Goal: Information Seeking & Learning: Check status

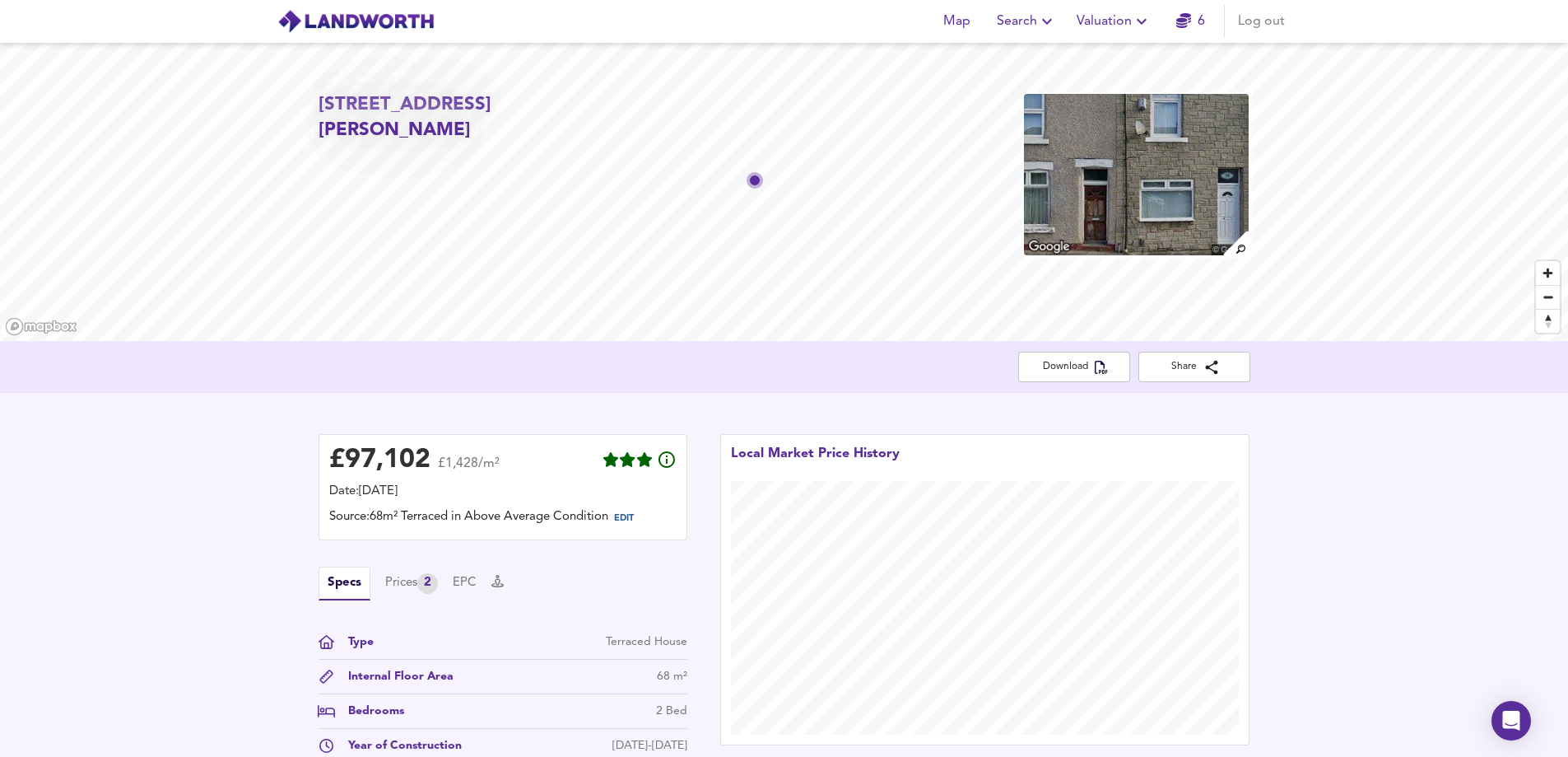
click at [1131, 26] on span "Valuation" at bounding box center [1114, 21] width 75 height 23
click at [1106, 89] on li "Valuation Report History" at bounding box center [1114, 89] width 197 height 30
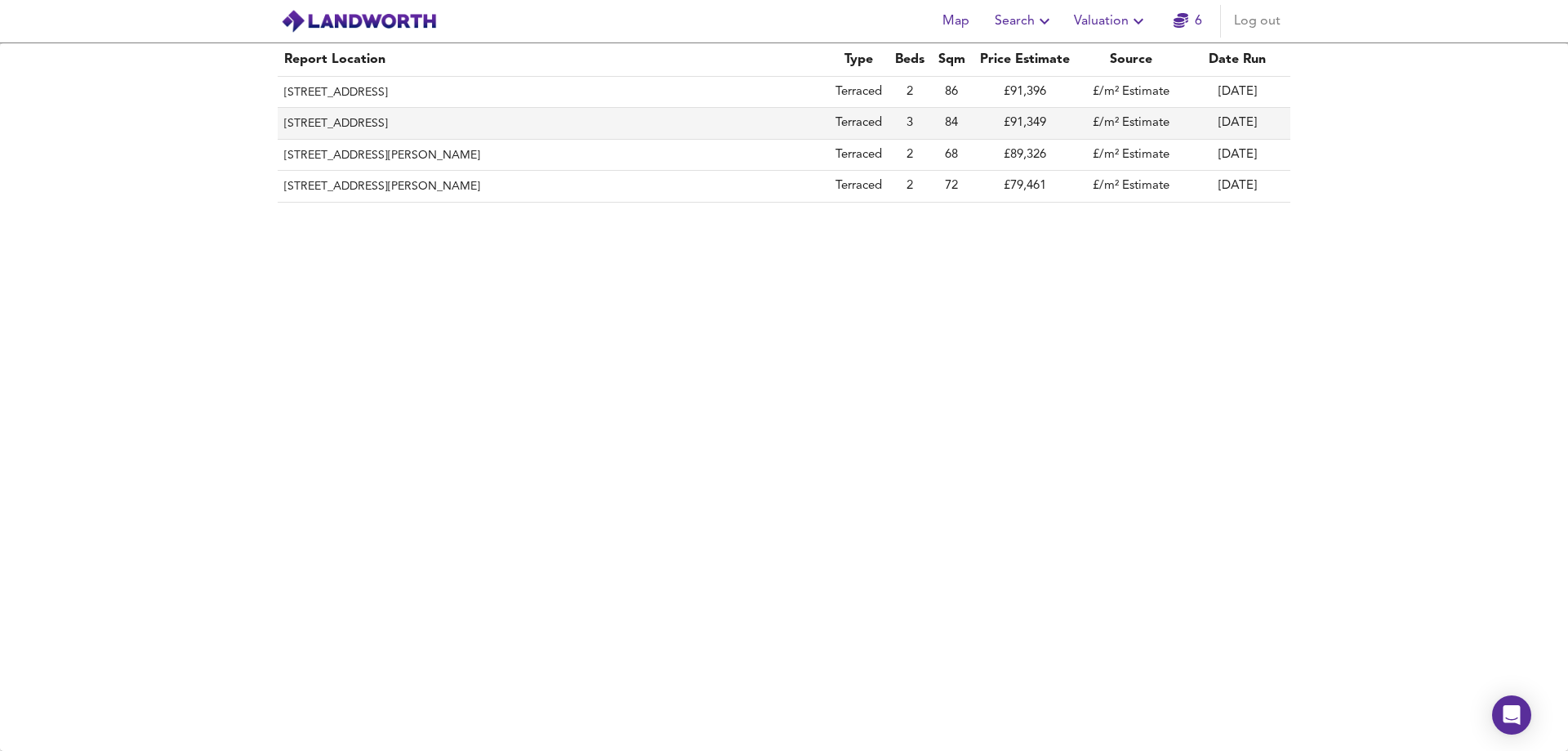
click at [363, 123] on th "[STREET_ADDRESS]" at bounding box center [553, 123] width 551 height 31
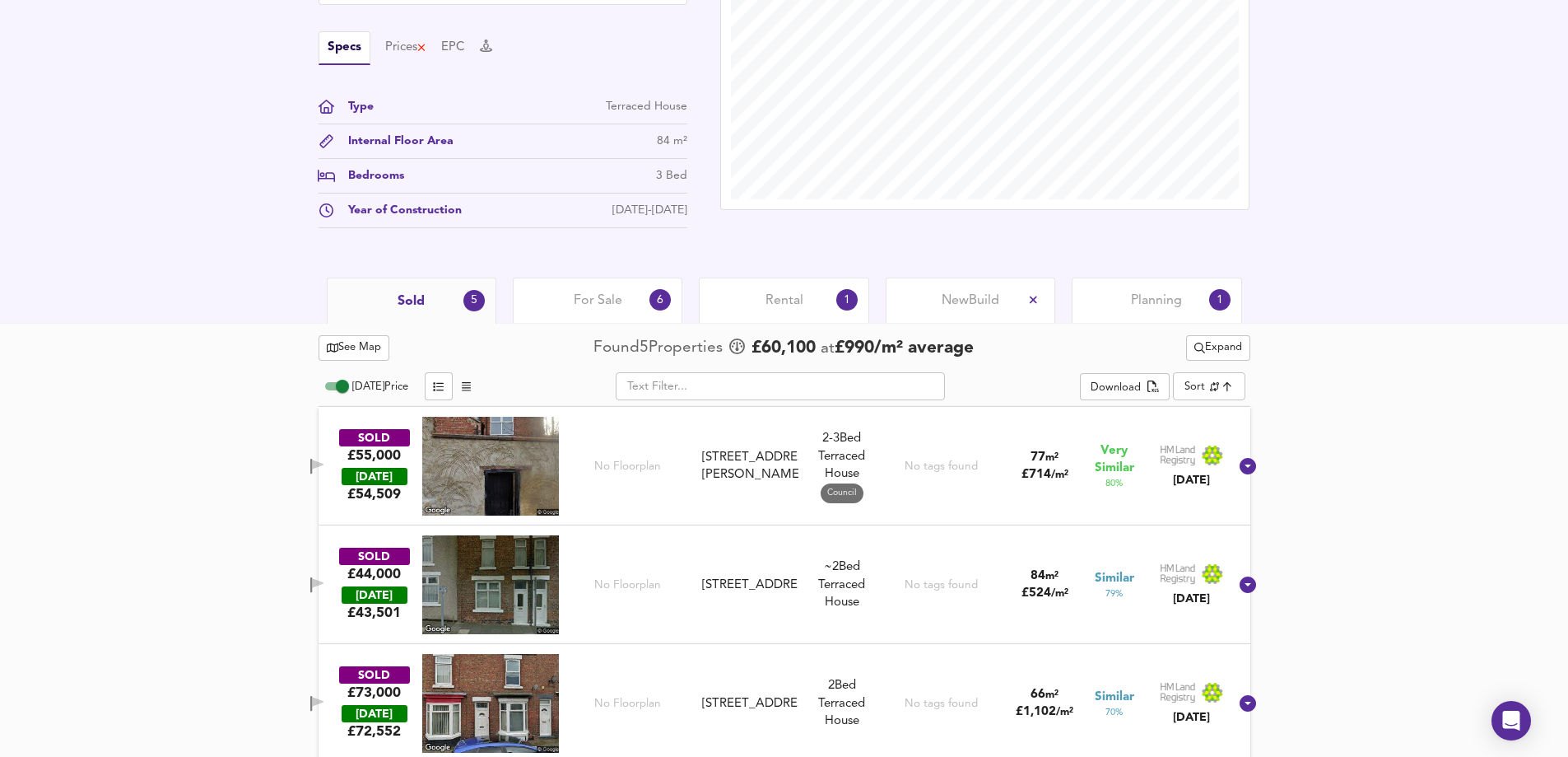
scroll to position [494, 0]
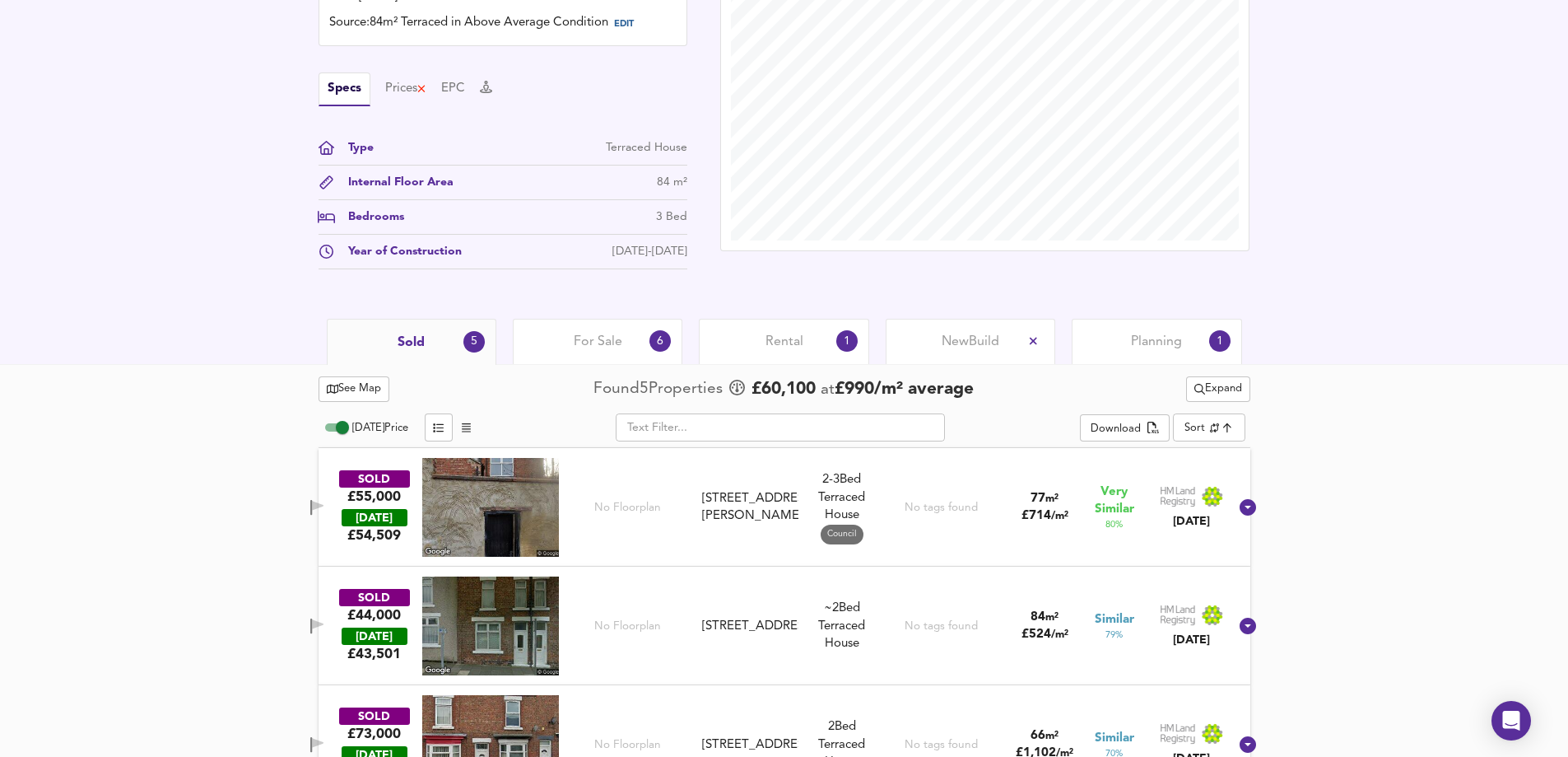
click at [773, 343] on span "Rental" at bounding box center [784, 341] width 38 height 18
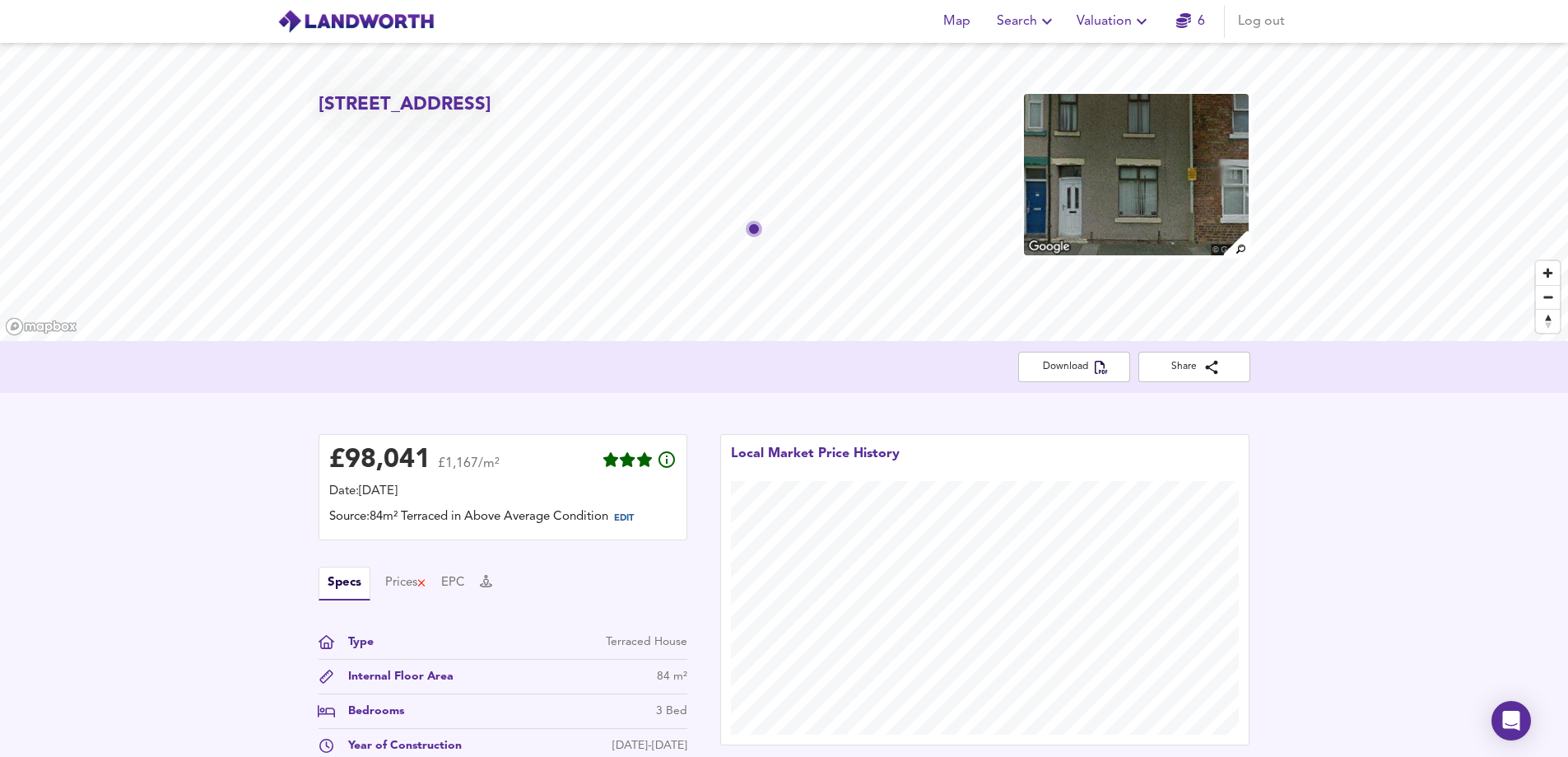
click at [1045, 32] on span "Search" at bounding box center [1026, 21] width 60 height 23
click at [1030, 120] on li "Favourite Searches" at bounding box center [1026, 119] width 163 height 30
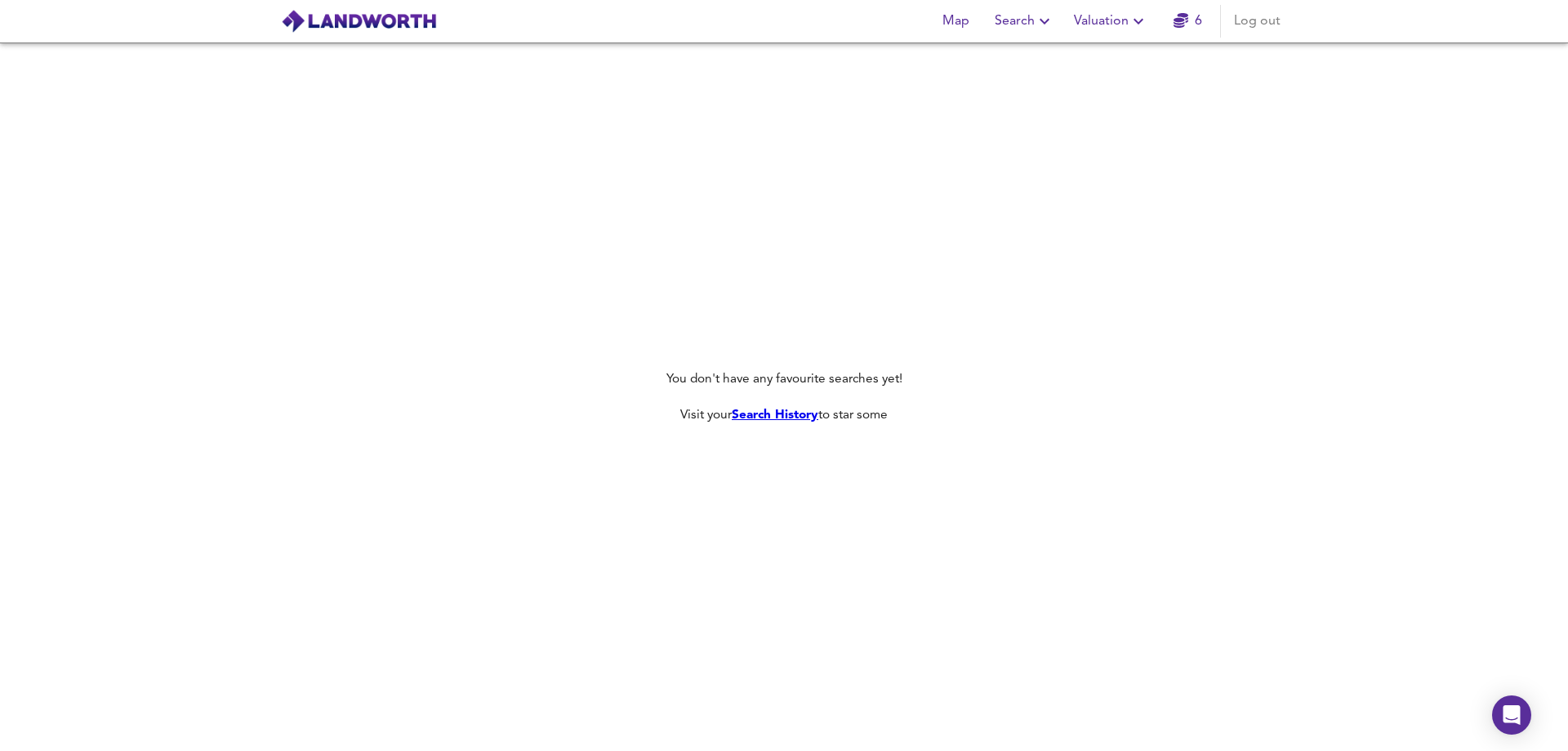
click at [1138, 21] on icon "button" at bounding box center [1139, 22] width 9 height 6
click at [1102, 89] on li "Valuation Report History" at bounding box center [1111, 88] width 195 height 29
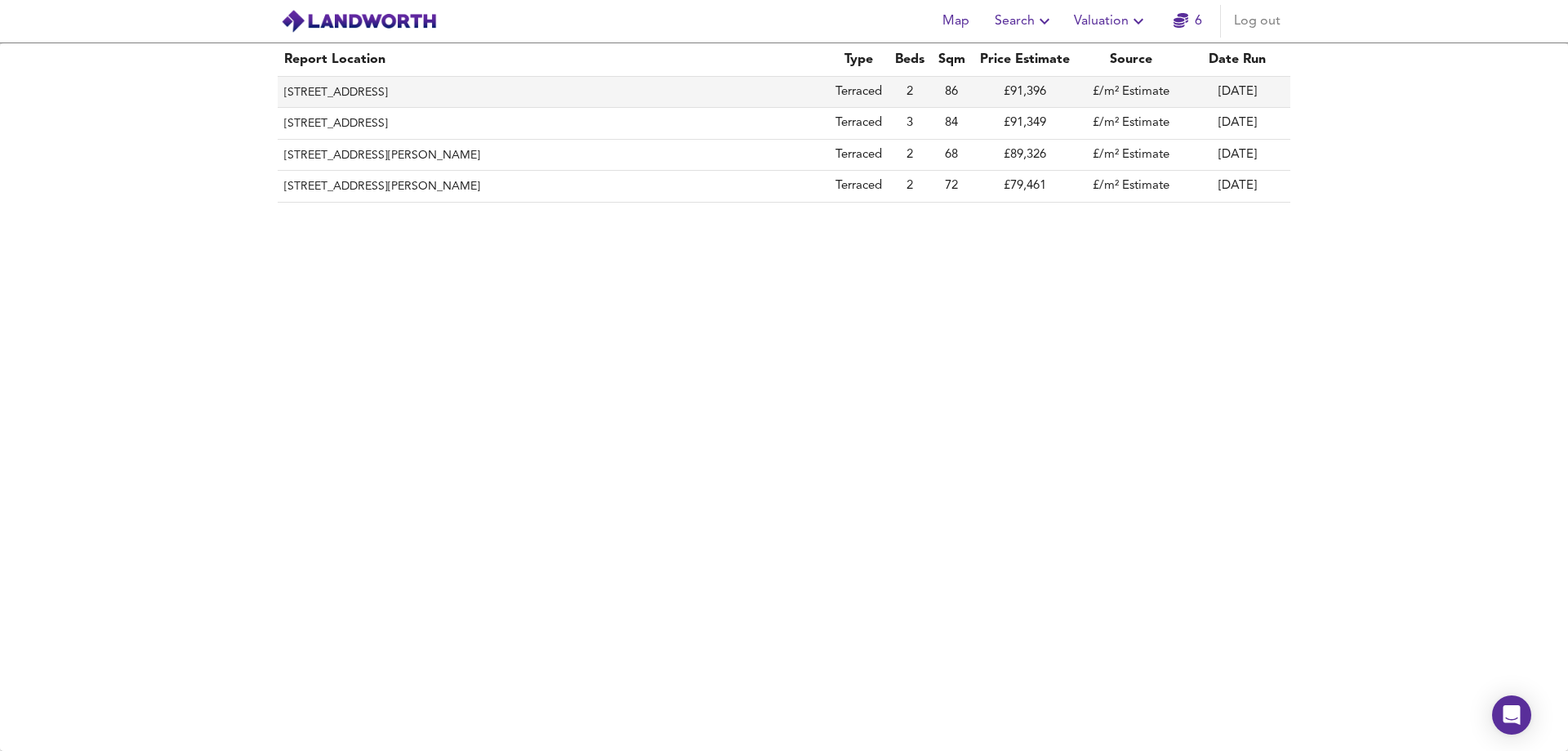
click at [386, 97] on th "[STREET_ADDRESS]" at bounding box center [553, 92] width 551 height 31
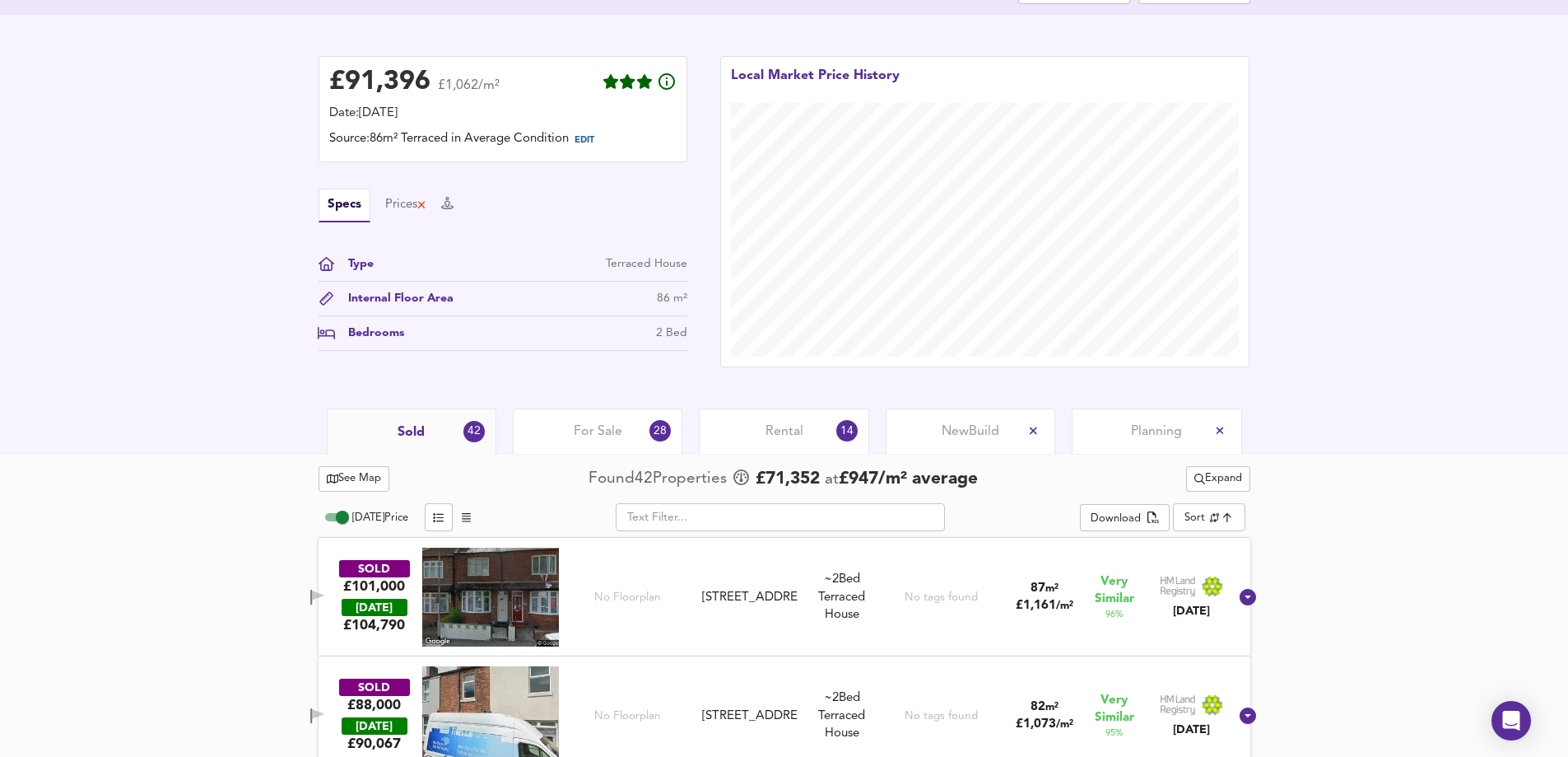
scroll to position [412, 0]
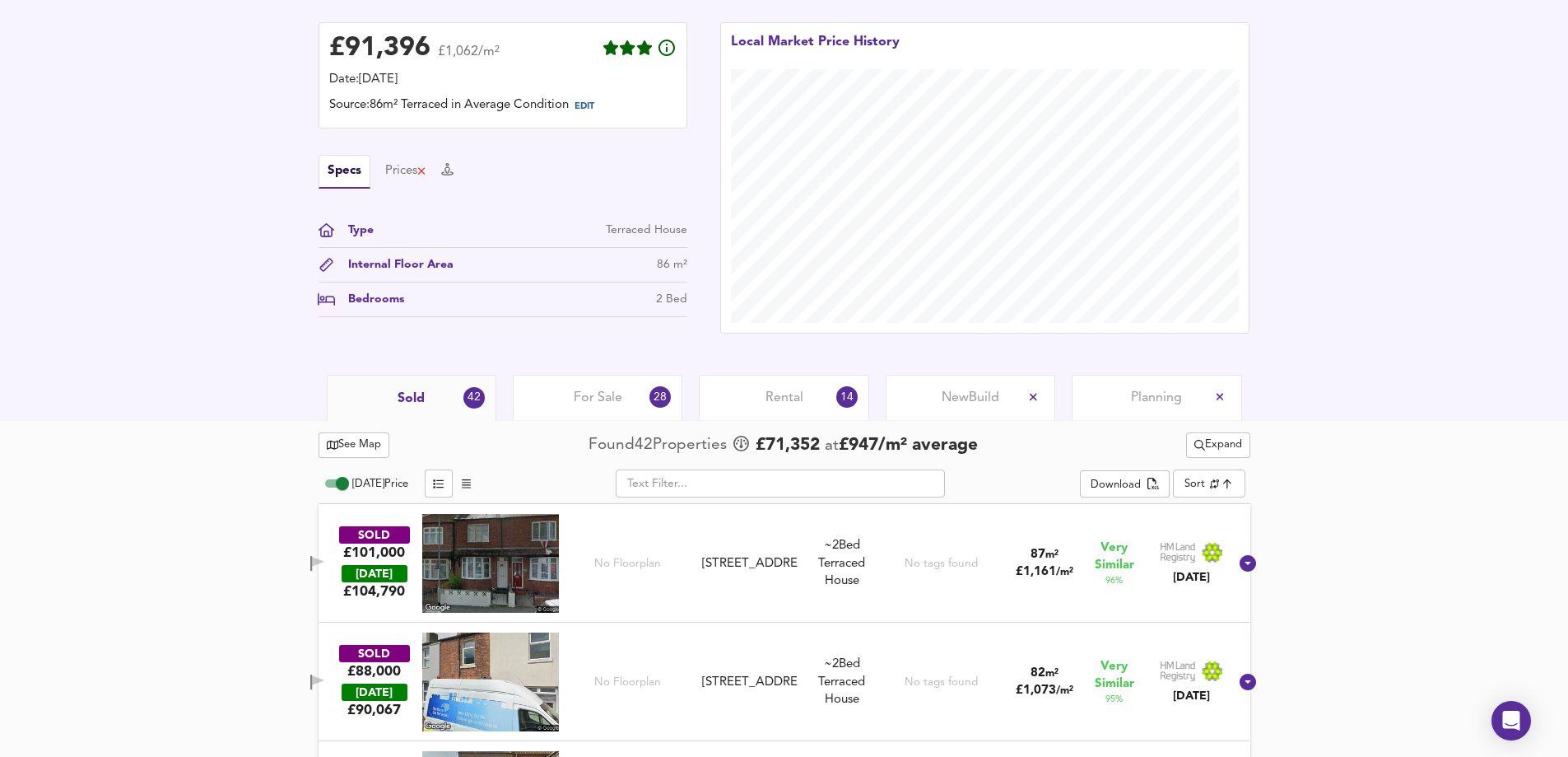
click at [763, 402] on div "Rental 14" at bounding box center [783, 397] width 169 height 45
